Goal: Check status

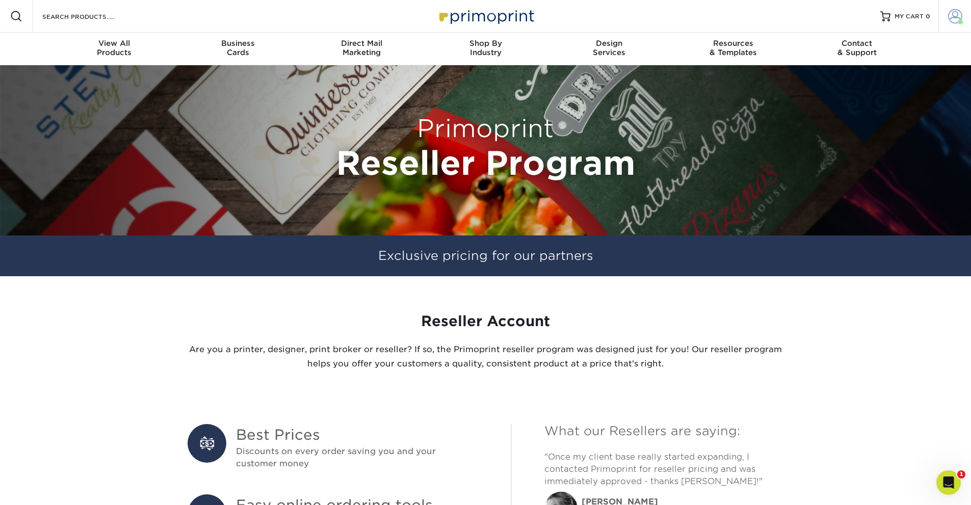
click at [960, 16] on span at bounding box center [956, 16] width 14 height 14
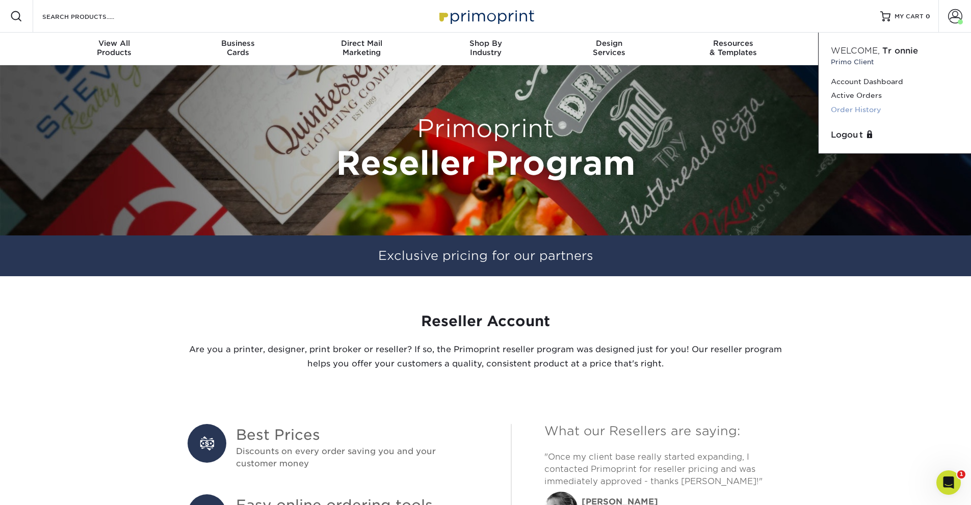
click at [855, 108] on link "Order History" at bounding box center [895, 110] width 128 height 14
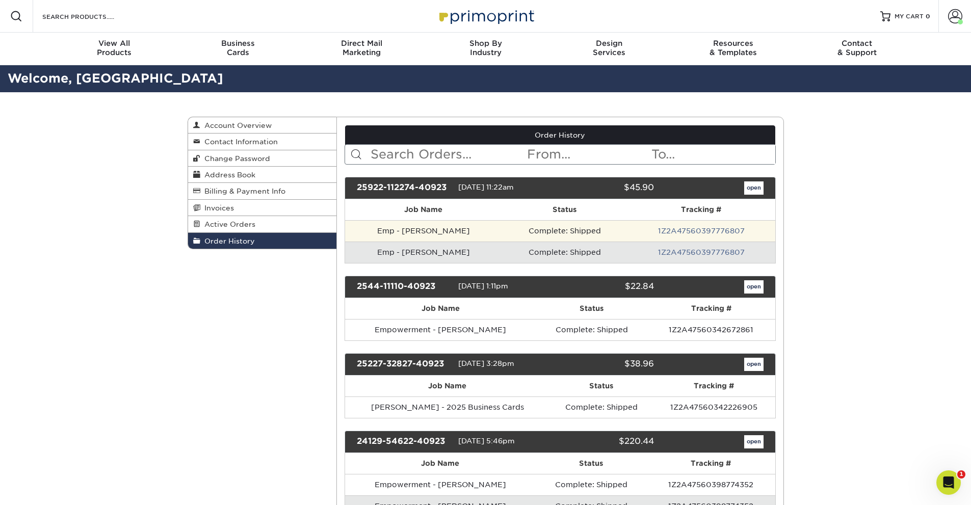
click at [694, 223] on td "1Z2A47560397776807" at bounding box center [701, 230] width 147 height 21
click at [693, 227] on link "1Z2A47560397776807" at bounding box center [701, 231] width 87 height 8
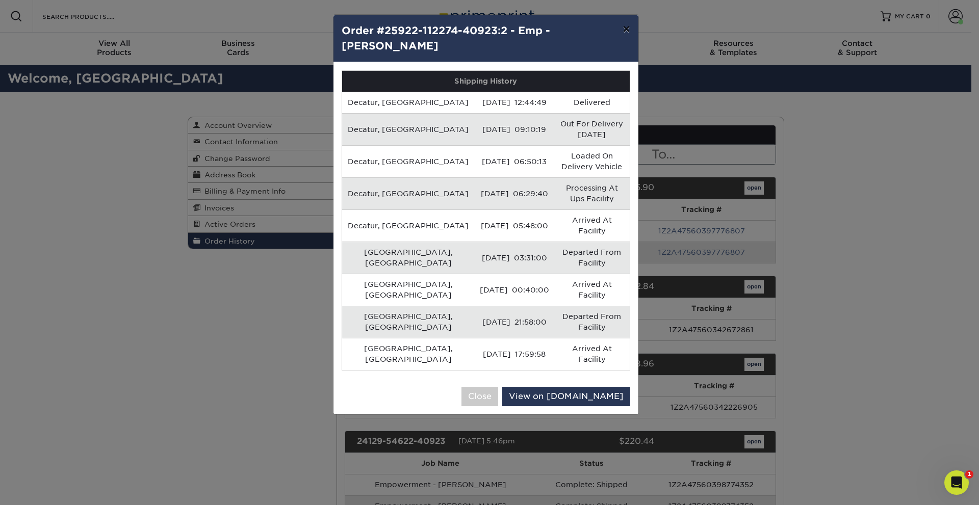
click at [628, 30] on button "×" at bounding box center [625, 29] width 23 height 29
